Goal: Transaction & Acquisition: Purchase product/service

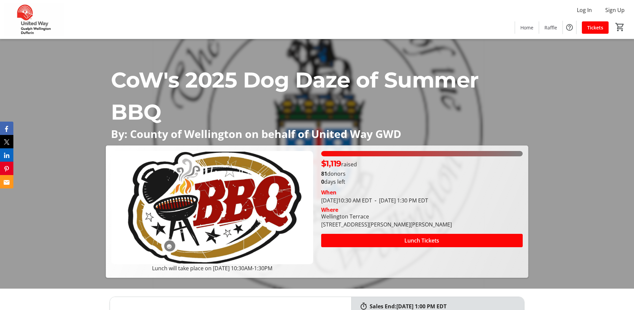
scroll to position [33, 0]
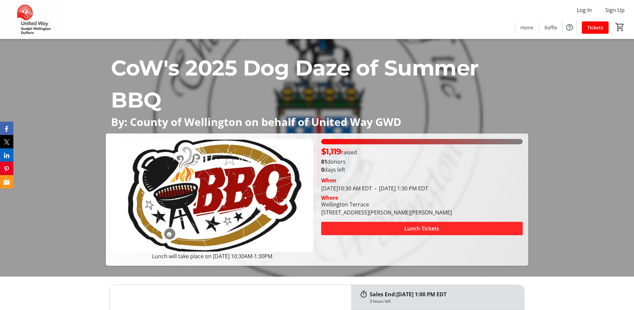
click at [417, 230] on span "Lunch Tickets" at bounding box center [421, 229] width 35 height 8
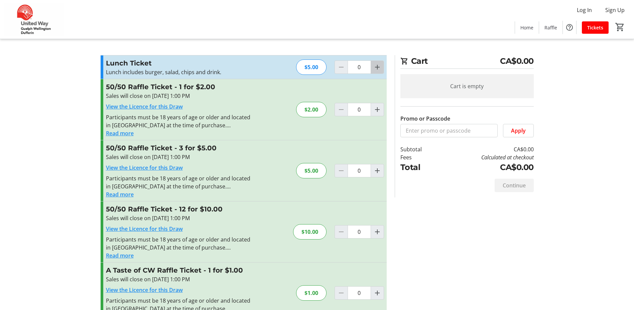
click at [376, 68] on mat-icon "Increment by one" at bounding box center [377, 67] width 8 height 8
type input "3"
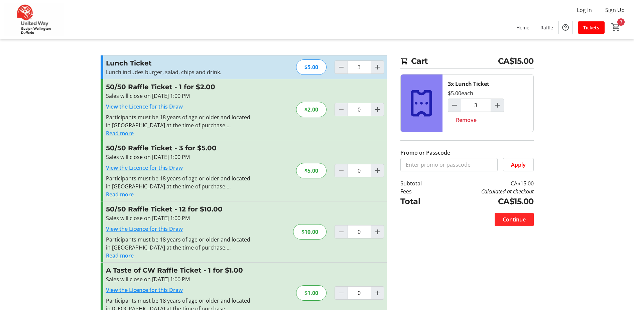
click at [513, 219] on span "Continue" at bounding box center [513, 219] width 23 height 8
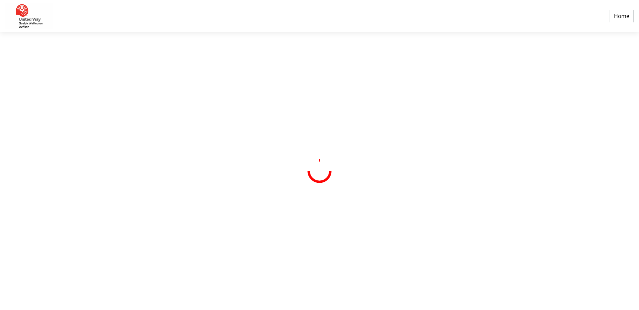
select select "CA"
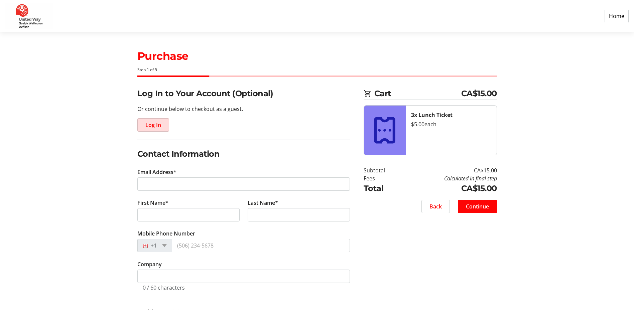
click at [152, 126] on span "Log In" at bounding box center [153, 125] width 16 height 8
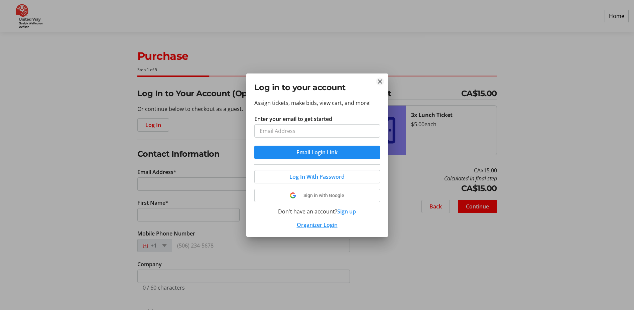
click at [378, 80] on mat-icon "Close" at bounding box center [380, 82] width 8 height 8
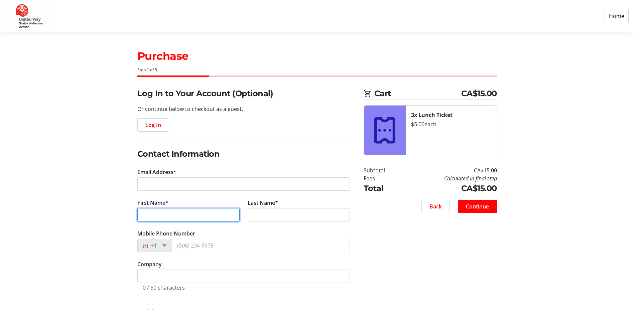
click at [148, 213] on input "First Name*" at bounding box center [188, 214] width 102 height 13
type input "[PERSON_NAME]"
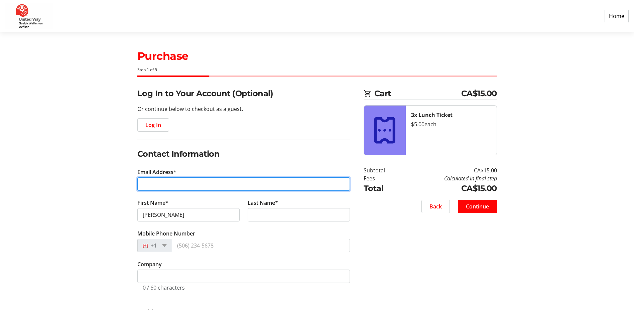
type input "[EMAIL_ADDRESS][DOMAIN_NAME]"
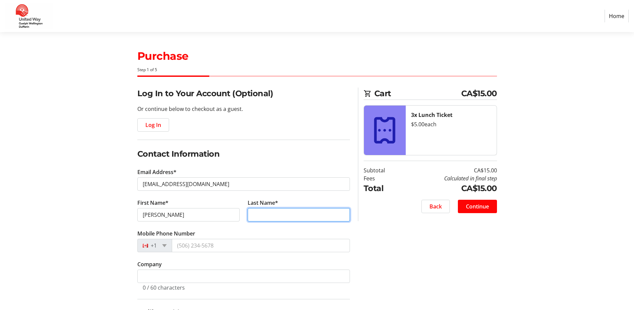
type input "[PERSON_NAME]"
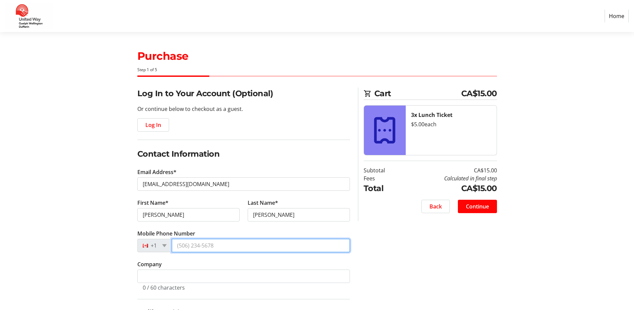
type input "[PHONE_NUMBER]"
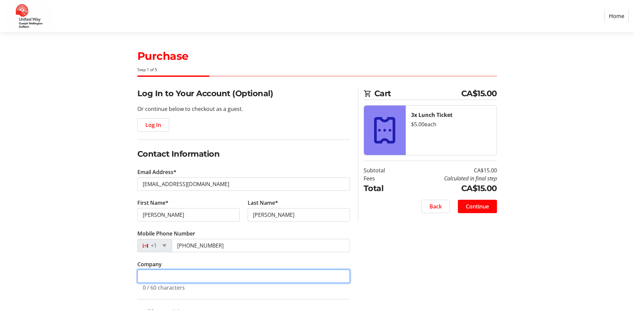
type input "[GEOGRAPHIC_DATA]"
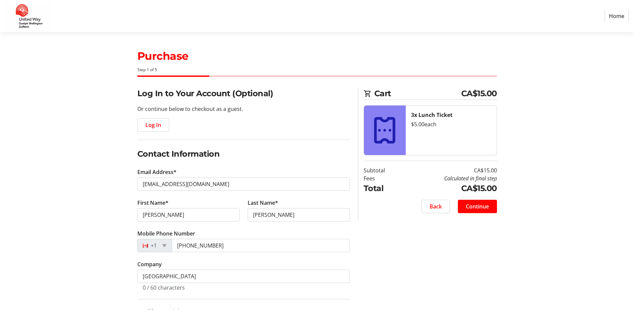
type input "[STREET_ADDRESS]"
type input "Harriston"
select select "ON"
type input "N0G 1Z0"
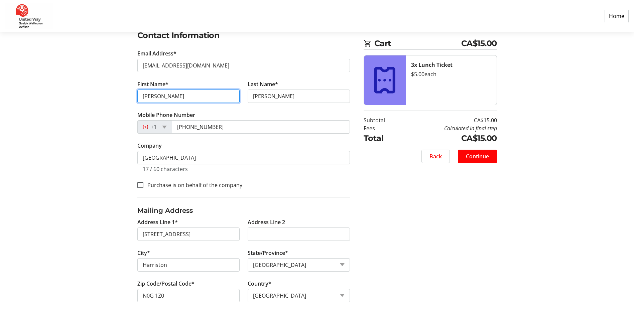
scroll to position [127, 0]
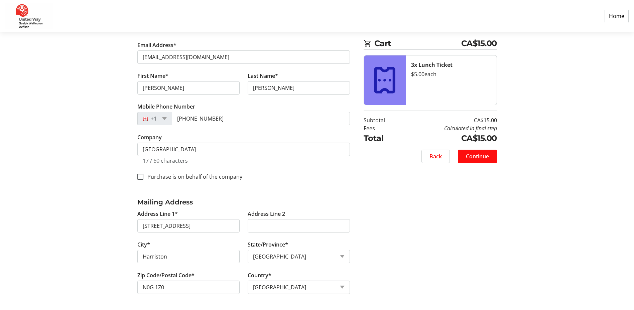
click at [476, 157] on span "Continue" at bounding box center [477, 156] width 23 height 8
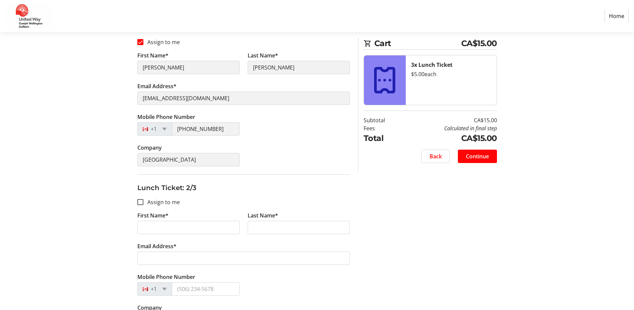
scroll to position [134, 0]
click at [146, 227] on input "First Name*" at bounding box center [188, 226] width 102 height 13
type input "[PERSON_NAME]"
click at [258, 231] on input "Last Name*" at bounding box center [299, 226] width 102 height 13
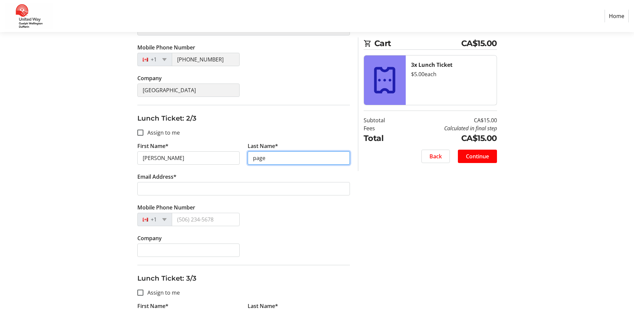
scroll to position [200, 0]
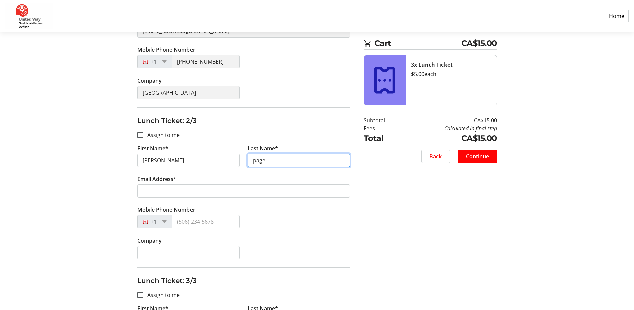
click at [266, 162] on input "page" at bounding box center [299, 160] width 102 height 13
type input "p"
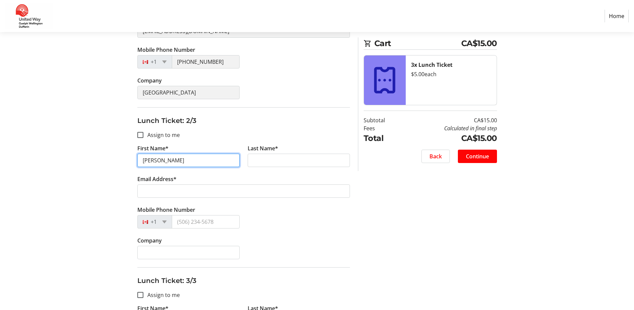
click at [159, 162] on input "[PERSON_NAME]" at bounding box center [188, 160] width 102 height 13
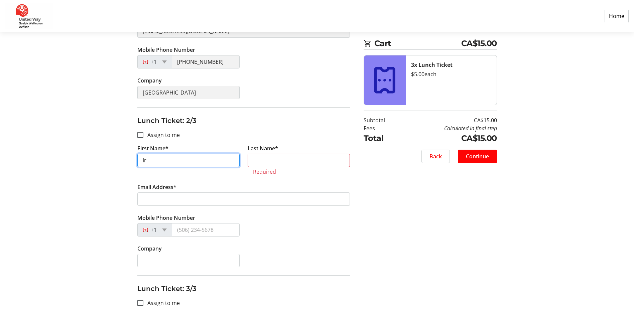
type input "i"
click at [140, 136] on input "Assign to me" at bounding box center [140, 135] width 6 height 6
checkbox input "true"
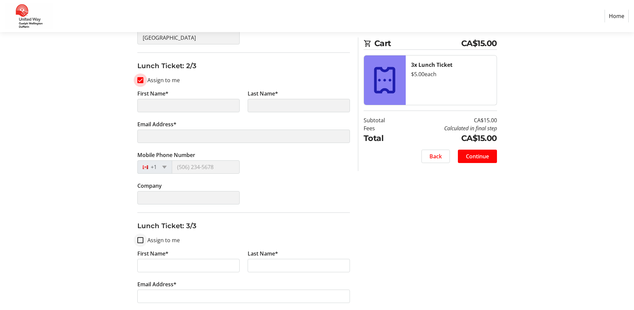
scroll to position [267, 0]
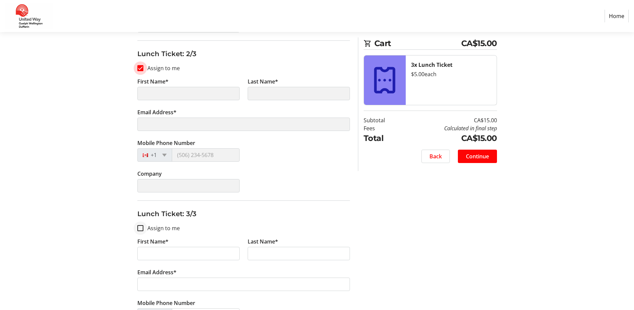
type input "[PERSON_NAME]"
type input "[EMAIL_ADDRESS][DOMAIN_NAME]"
type input "[PHONE_NUMBER]"
type input "[GEOGRAPHIC_DATA]"
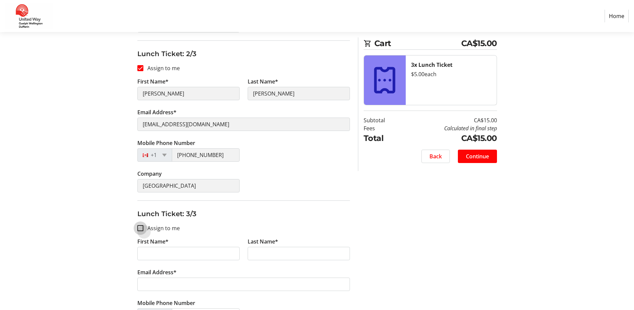
click at [141, 229] on input "Assign to me" at bounding box center [140, 228] width 6 height 6
checkbox input "true"
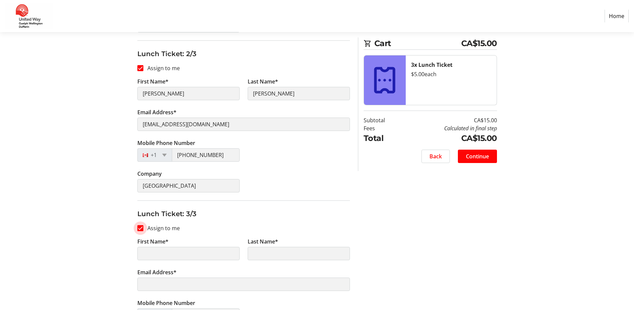
type input "[PERSON_NAME]"
type input "[EMAIL_ADDRESS][DOMAIN_NAME]"
type input "[PHONE_NUMBER]"
type input "[GEOGRAPHIC_DATA]"
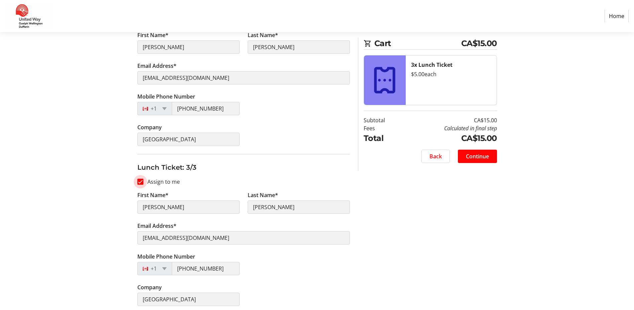
scroll to position [318, 0]
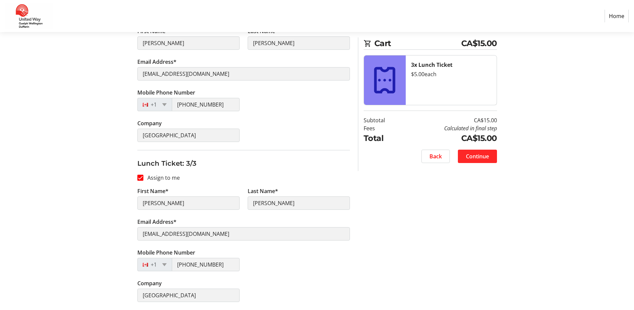
click at [476, 155] on span "Continue" at bounding box center [477, 156] width 23 height 8
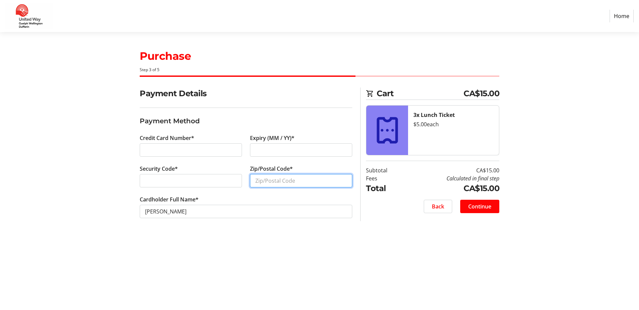
click at [258, 180] on input "Zip/Postal Code*" at bounding box center [301, 180] width 102 height 13
type input "N0G 1Z0"
click at [485, 206] on span "Continue" at bounding box center [479, 206] width 23 height 8
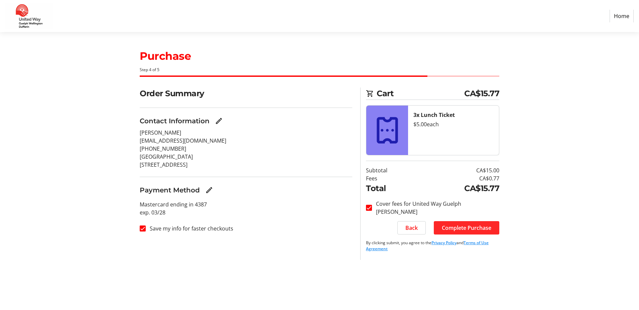
click at [471, 229] on span "Complete Purchase" at bounding box center [466, 228] width 49 height 8
